Goal: Task Accomplishment & Management: Use online tool/utility

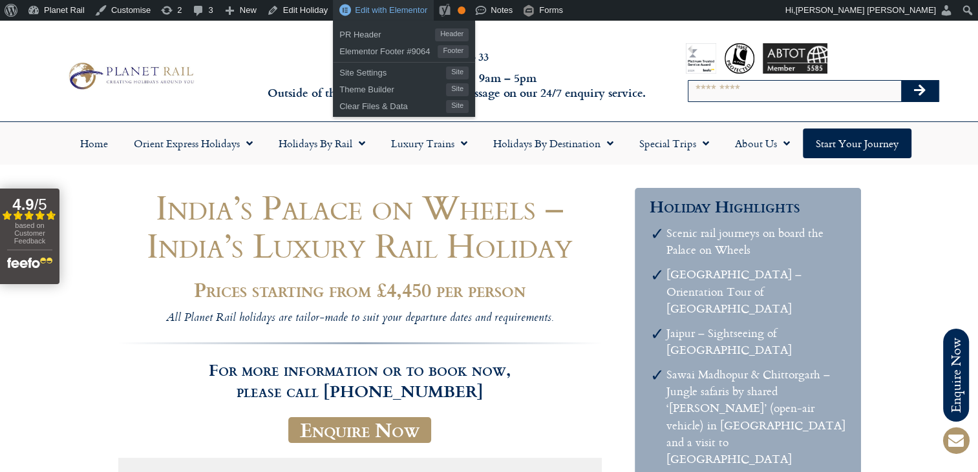
click at [365, 10] on span "Edit with Elementor" at bounding box center [391, 10] width 72 height 10
click at [390, 10] on span "Edit with Elementor" at bounding box center [391, 10] width 72 height 10
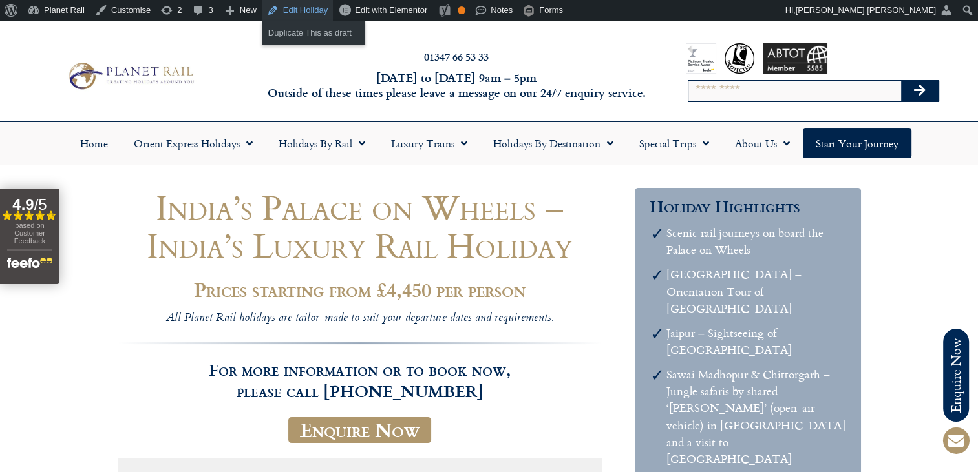
click at [302, 10] on link "Edit Holiday" at bounding box center [297, 10] width 71 height 21
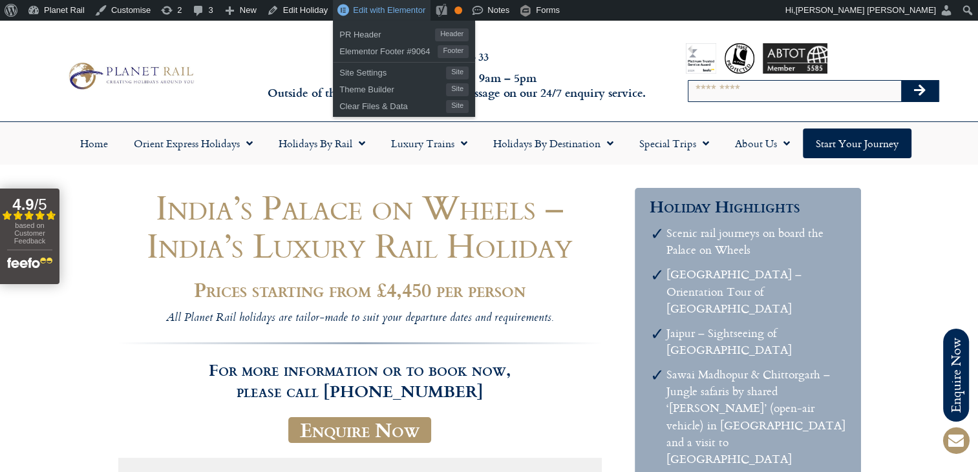
click at [385, 10] on span "Edit with Elementor" at bounding box center [389, 10] width 72 height 10
